Goal: Find specific page/section: Find specific page/section

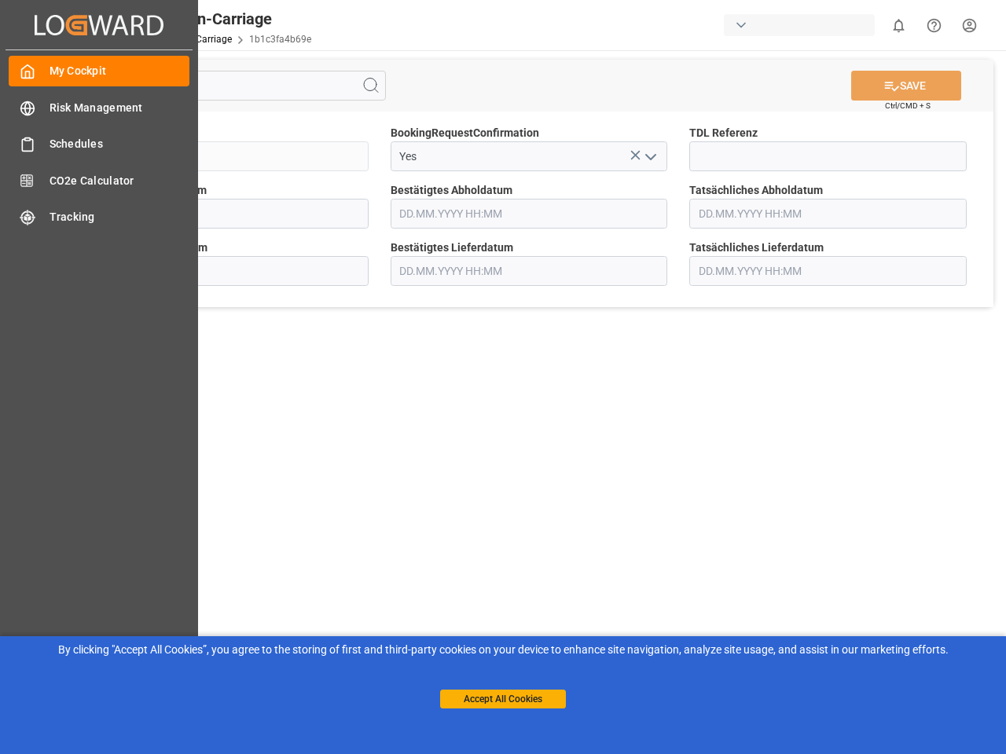
click at [503, 377] on main "SAVE Ctrl/CMD + S Sendung QKA25-010350 BookingRequestConfirmation Yes TDL Refer…" at bounding box center [529, 397] width 948 height 695
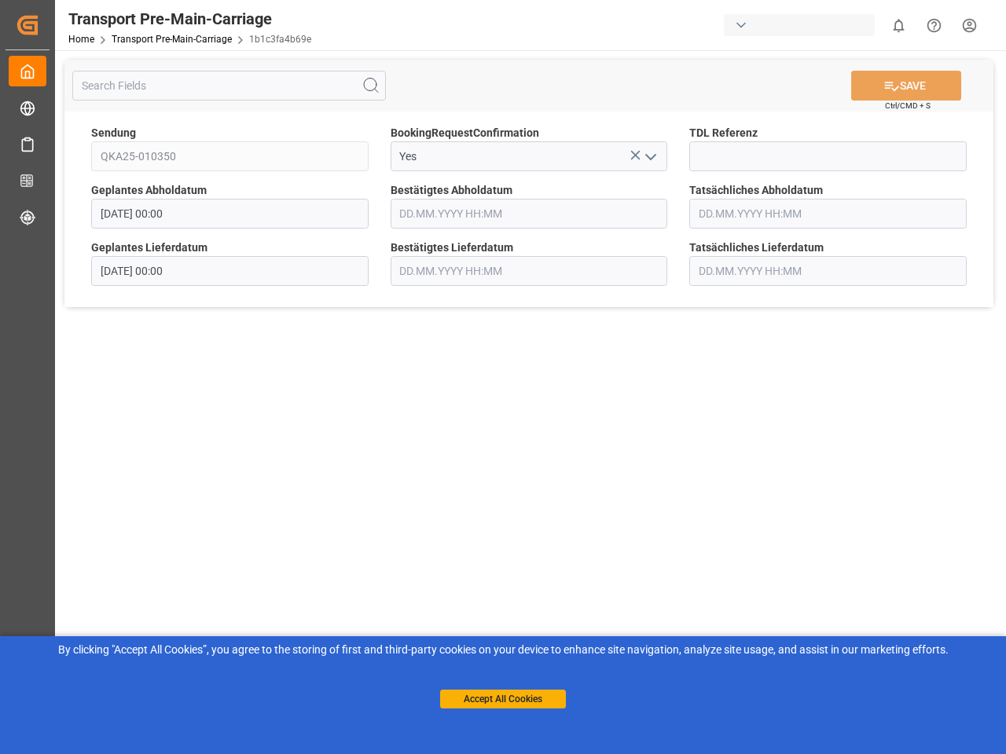
click at [39, 24] on icon "Created by potrace 1.15, written by [PERSON_NAME] [DATE]-[DATE]" at bounding box center [28, 25] width 24 height 25
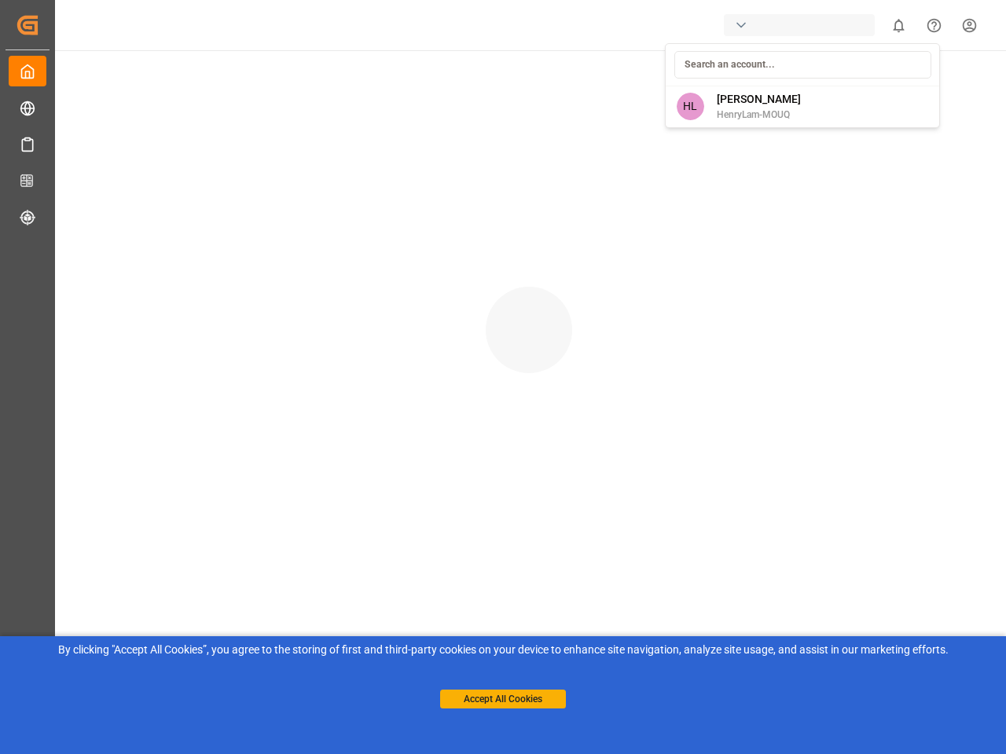
click at [898, 25] on html "Created by potrace 1.15, written by [PERSON_NAME] [DATE]-[DATE] Created by potr…" at bounding box center [503, 377] width 1006 height 754
